Goal: Obtain resource: Download file/media

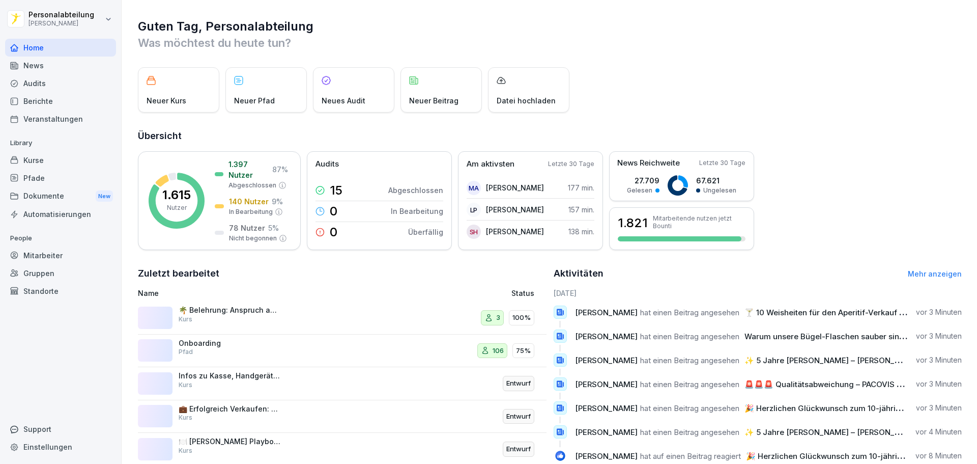
click at [58, 158] on div "Kurse" at bounding box center [60, 160] width 111 height 18
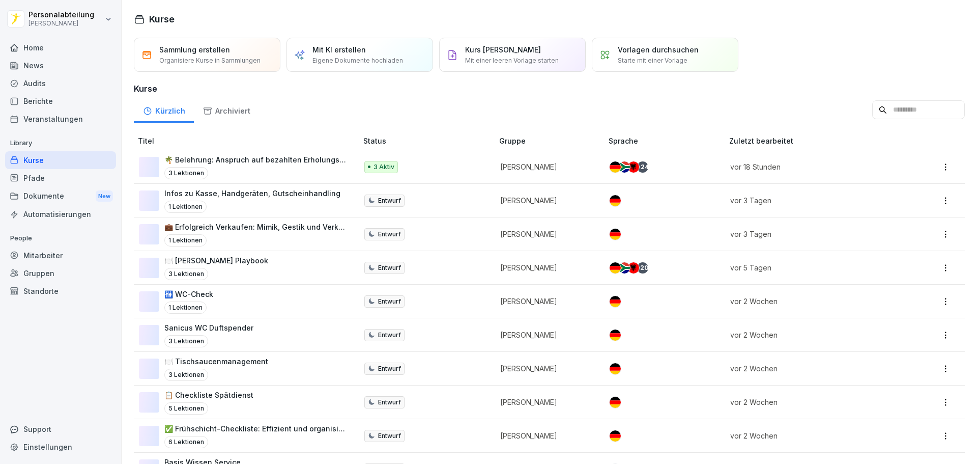
click at [872, 111] on input at bounding box center [918, 109] width 93 height 19
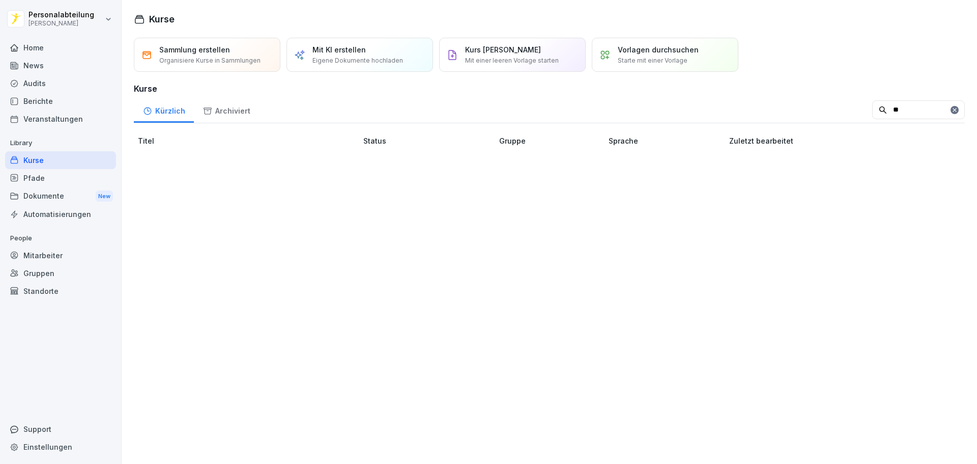
type input "*"
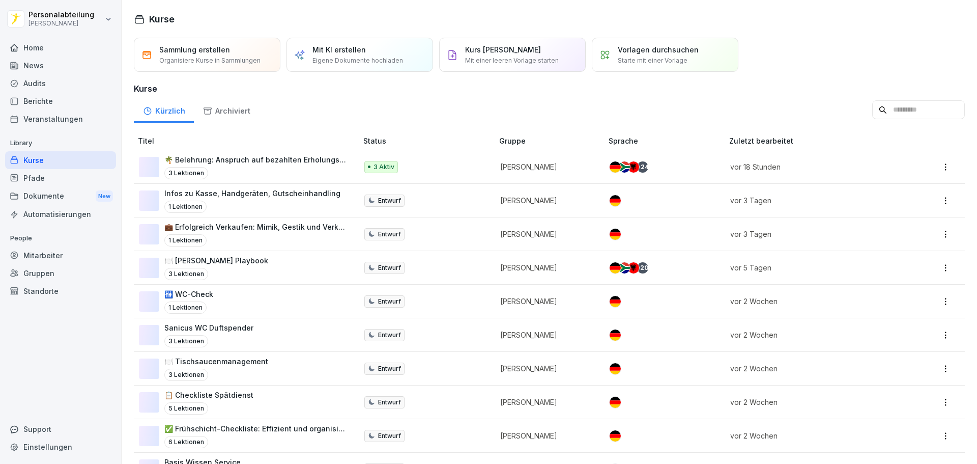
click at [89, 181] on div "Pfade" at bounding box center [60, 178] width 111 height 18
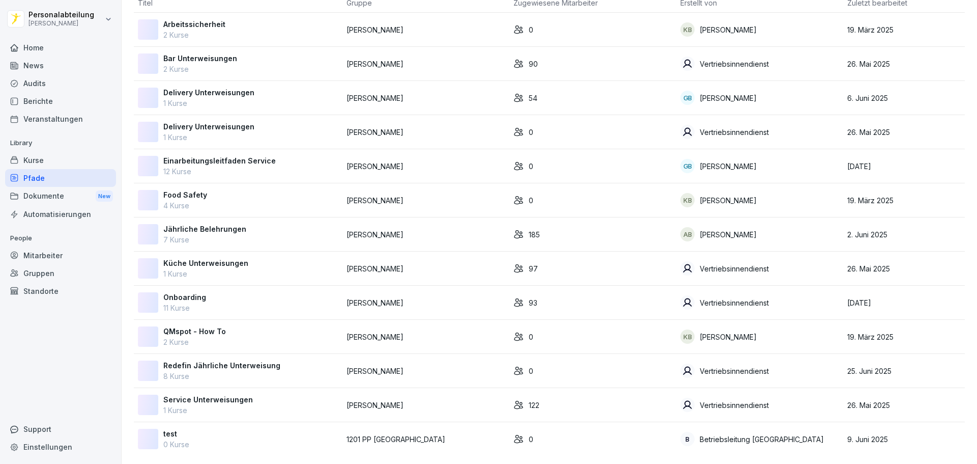
scroll to position [82, 0]
click at [230, 292] on div "Onboarding 11 Kurse" at bounding box center [238, 302] width 201 height 21
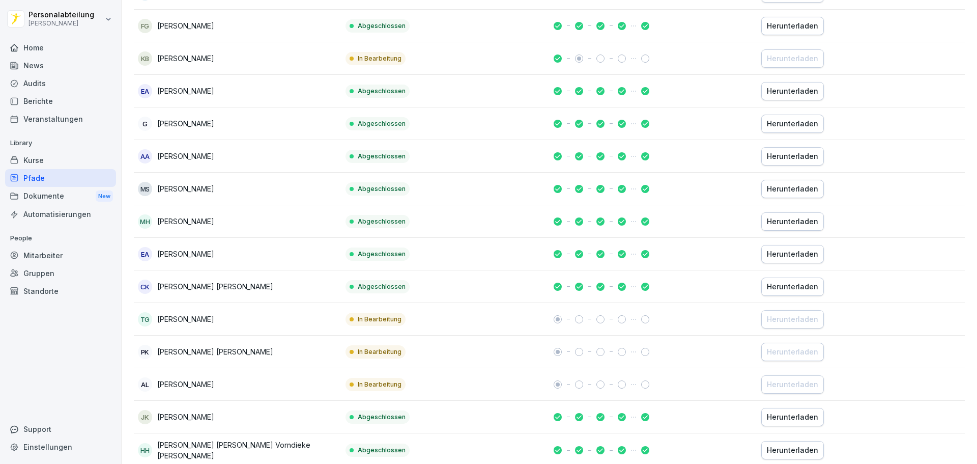
scroll to position [2795, 0]
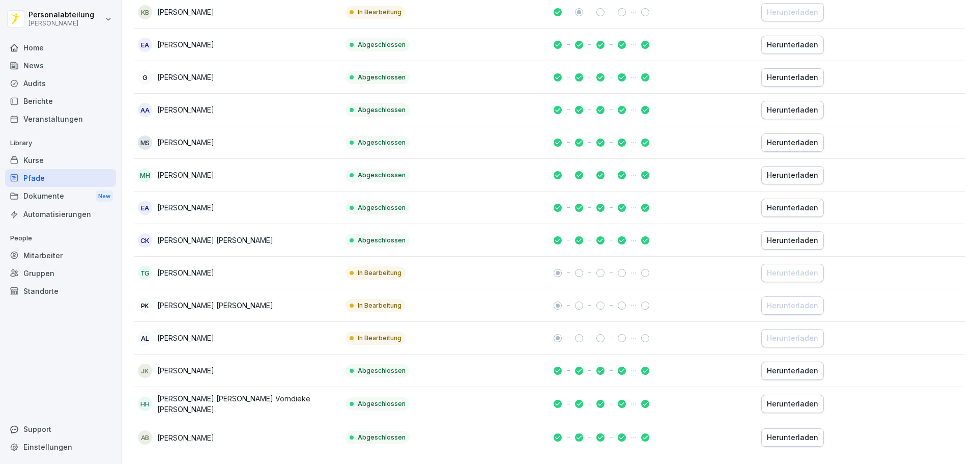
click at [774, 432] on div "Herunterladen" at bounding box center [792, 437] width 51 height 11
